Goal: Contribute content: Add original content to the website for others to see

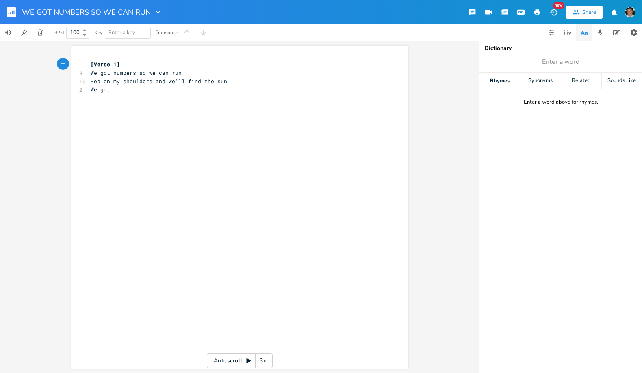
click at [169, 75] on span "We got numbers so we can run" at bounding box center [136, 72] width 91 height 7
click at [180, 74] on pre "We got numbers so we can run" at bounding box center [235, 73] width 293 height 9
type textarea "We gp"
type textarea "o"
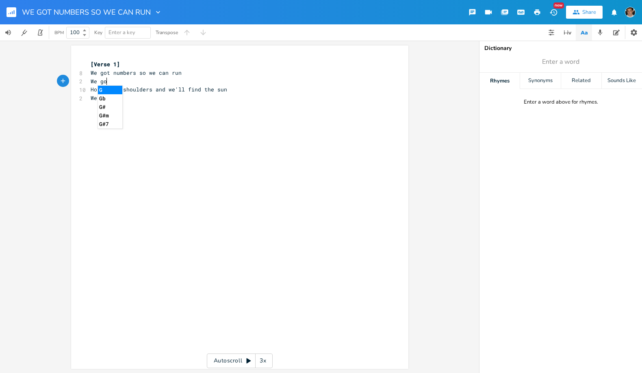
scroll to position [0, 3]
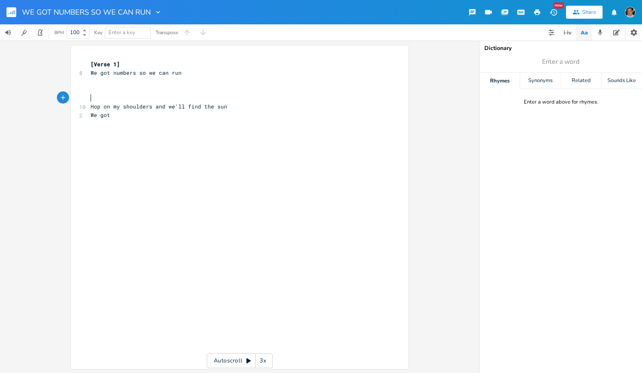
click at [131, 100] on pre "​" at bounding box center [235, 98] width 293 height 9
click at [124, 105] on span "Hop on my shoulders and we'll find the sun" at bounding box center [159, 106] width 137 height 7
click at [85, 107] on div "xxxxxxxxxx [Verse 1] 8 We got numbers so we can run ​ ​ ​ 10 Hop on my shoulder…" at bounding box center [239, 207] width 337 height 323
click at [94, 89] on pre "​" at bounding box center [235, 89] width 293 height 9
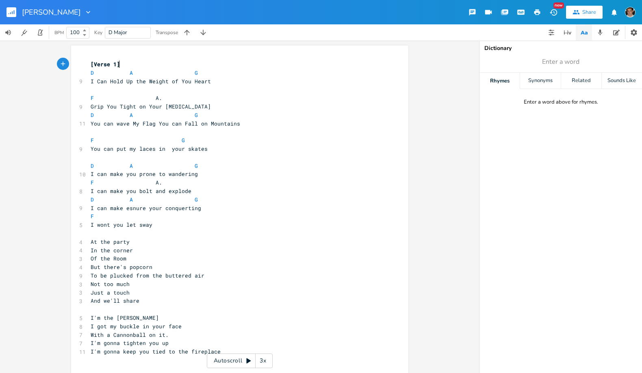
click at [115, 90] on pre "​" at bounding box center [235, 89] width 293 height 9
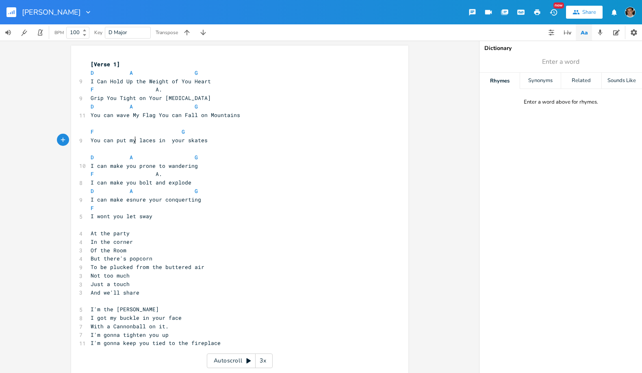
click at [133, 140] on span "You can put my laces in your skates" at bounding box center [149, 140] width 117 height 7
type textarea "your"
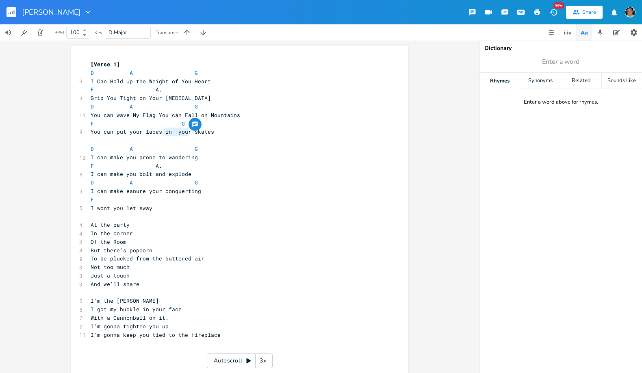
drag, startPoint x: 185, startPoint y: 131, endPoint x: 161, endPoint y: 134, distance: 24.1
click at [161, 134] on span "You can put your laces in your skates" at bounding box center [153, 131] width 124 height 7
type textarea "in your"
click at [170, 132] on span "You can put your laces in your skates" at bounding box center [153, 131] width 124 height 7
type textarea "ou"
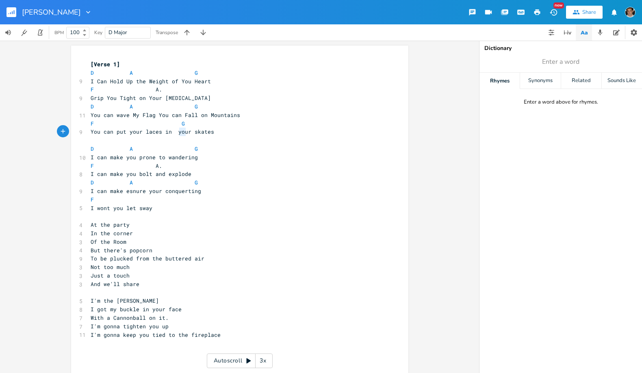
drag, startPoint x: 178, startPoint y: 132, endPoint x: 182, endPoint y: 132, distance: 4.5
click at [182, 132] on span "You can put your laces in your skates" at bounding box center [153, 131] width 124 height 7
drag, startPoint x: 186, startPoint y: 131, endPoint x: 170, endPoint y: 132, distance: 16.3
click at [170, 132] on span "You can put your laces in your skates" at bounding box center [153, 131] width 124 height 7
type textarea "my"
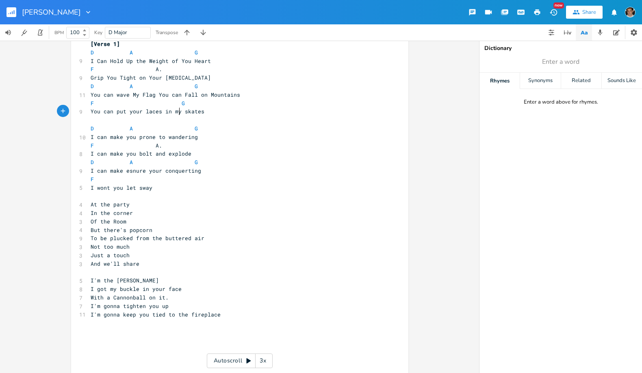
scroll to position [33, 0]
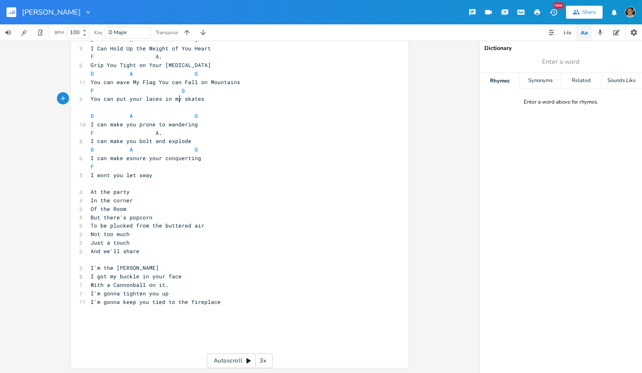
click at [192, 158] on span "I can make esnure your conquerting" at bounding box center [146, 157] width 111 height 7
drag, startPoint x: 118, startPoint y: 157, endPoint x: 94, endPoint y: 159, distance: 24.5
click at [94, 159] on span "I can make esnure your conquerting" at bounding box center [146, 157] width 111 height 7
type textarea "tr"
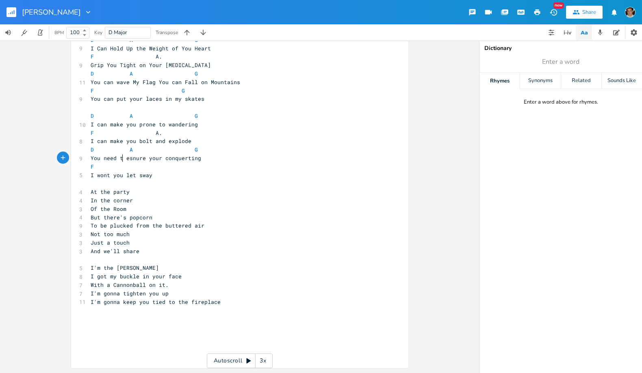
type textarea "You need to"
type textarea "r"
type textarea "i"
drag, startPoint x: 84, startPoint y: 177, endPoint x: 92, endPoint y: 176, distance: 8.2
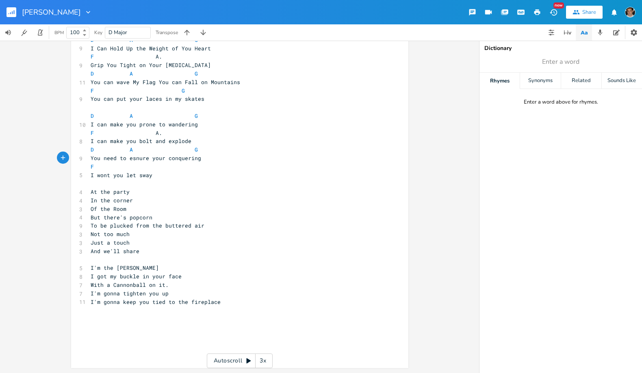
click at [85, 177] on div "i x [Verse 1] D A G 9 I Can Hold Up the Weight of You Heart F A. 9 Grip You Tig…" at bounding box center [239, 191] width 337 height 356
click at [91, 176] on span "I wont you let sway" at bounding box center [122, 174] width 62 height 7
type textarea "And"
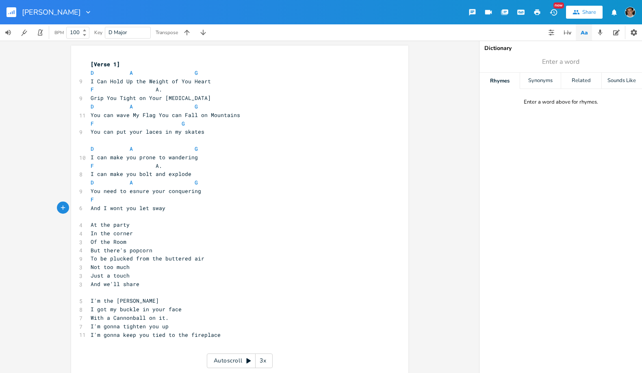
scroll to position [33, 0]
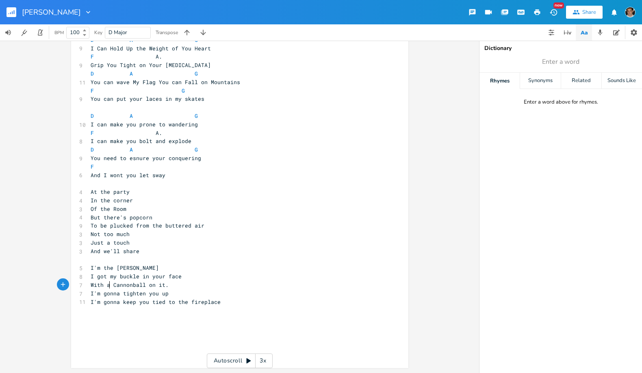
click at [107, 285] on span "With a Cannonball on it." at bounding box center [130, 284] width 78 height 7
type textarea "on it"
drag, startPoint x: 161, startPoint y: 284, endPoint x: 144, endPoint y: 287, distance: 16.9
click at [144, 287] on span "With a Cannonball on it." at bounding box center [130, 284] width 78 height 7
click at [82, 287] on div "x [Verse 1] D A G 9 I Can Hold Up the Weight of You Heart F A. 9 Grip You Tight…" at bounding box center [239, 191] width 337 height 356
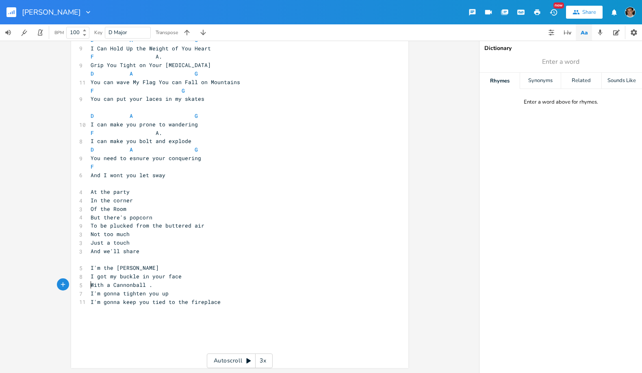
scroll to position [0, 0]
click at [91, 284] on span "With a Cannonball ." at bounding box center [122, 284] width 62 height 7
type textarea "\"
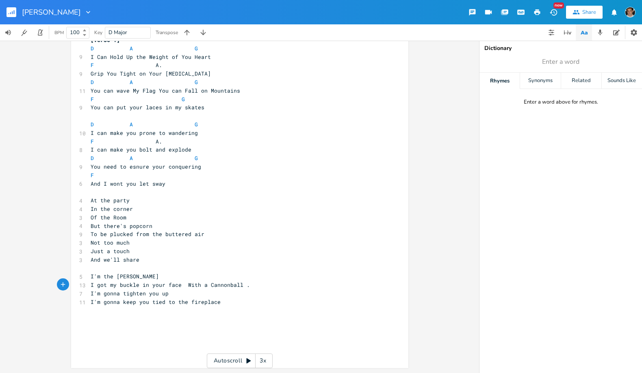
type textarea "]"
click at [91, 304] on span "I'm gonna keep you tied to the fireplace" at bounding box center [156, 301] width 130 height 7
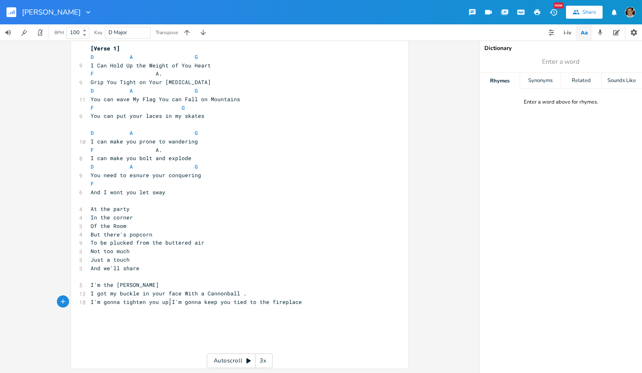
type textarea ","
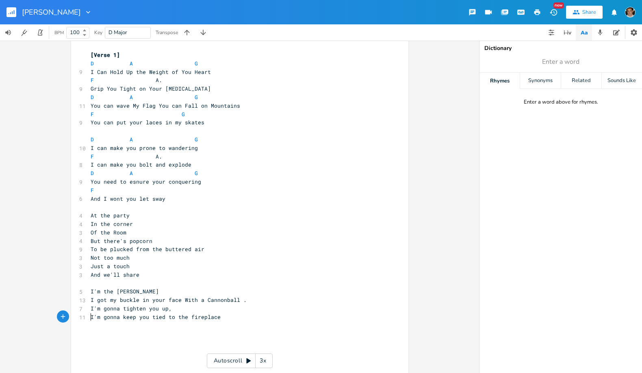
scroll to position [10, 0]
click at [250, 306] on pre "I'm gonna tighten you up," at bounding box center [235, 308] width 293 height 9
click at [252, 314] on pre "I'm gonna keep you tied to the fireplace" at bounding box center [235, 317] width 293 height 9
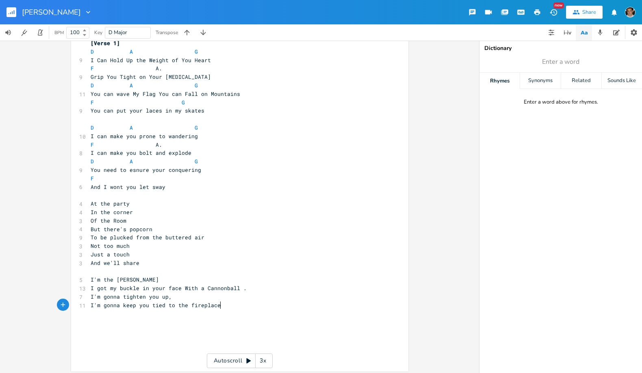
scroll to position [24, 0]
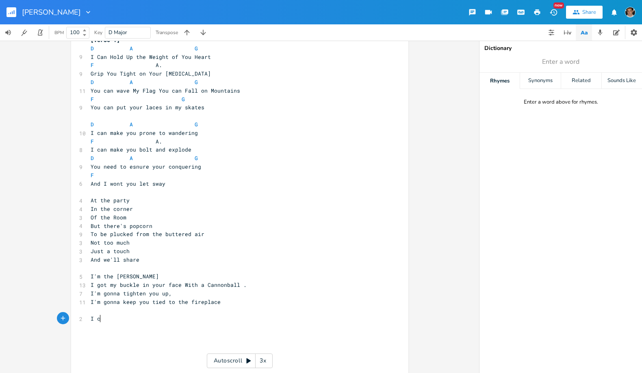
type textarea "I can"
